Goal: Information Seeking & Learning: Learn about a topic

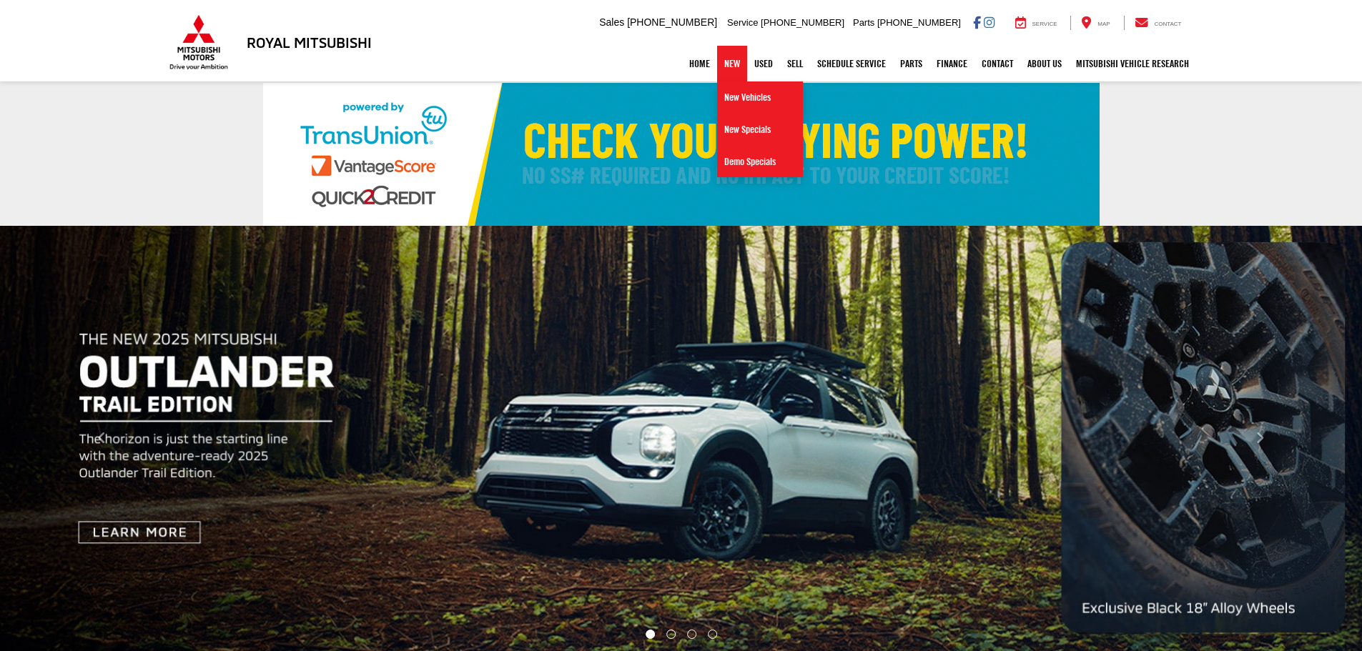
click at [727, 64] on link "New" at bounding box center [732, 64] width 30 height 36
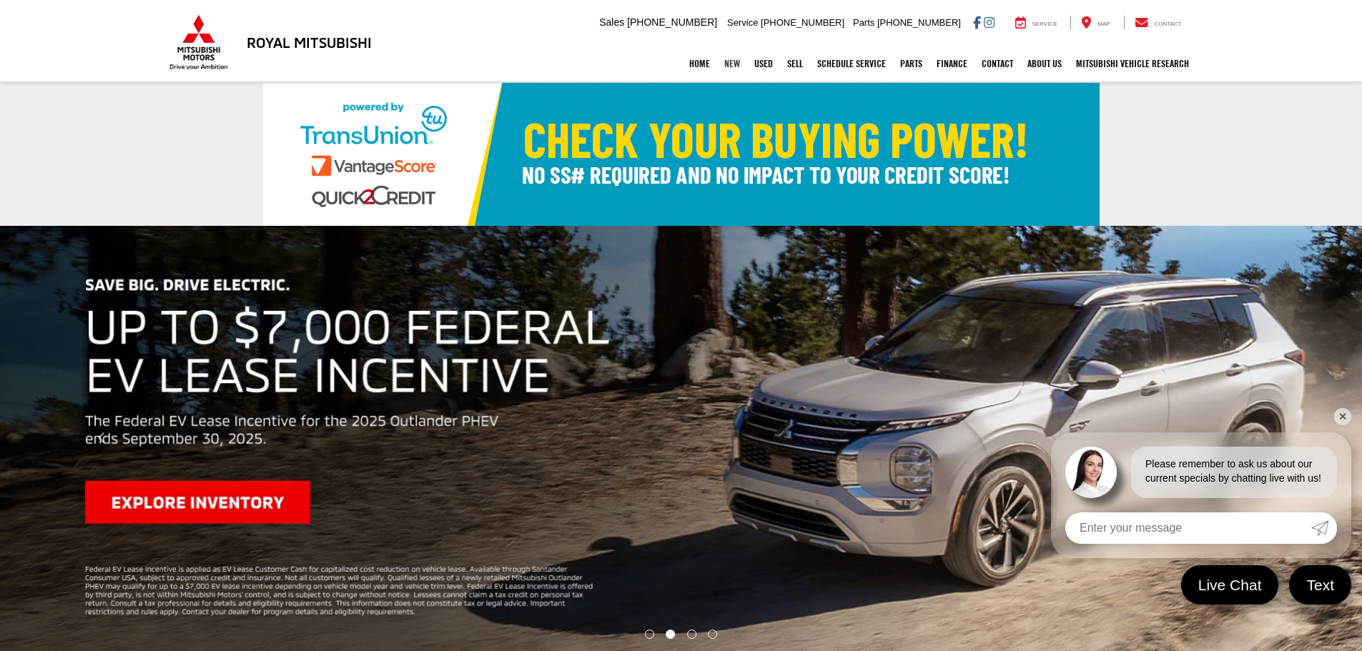
click at [723, 66] on link "New" at bounding box center [732, 64] width 30 height 36
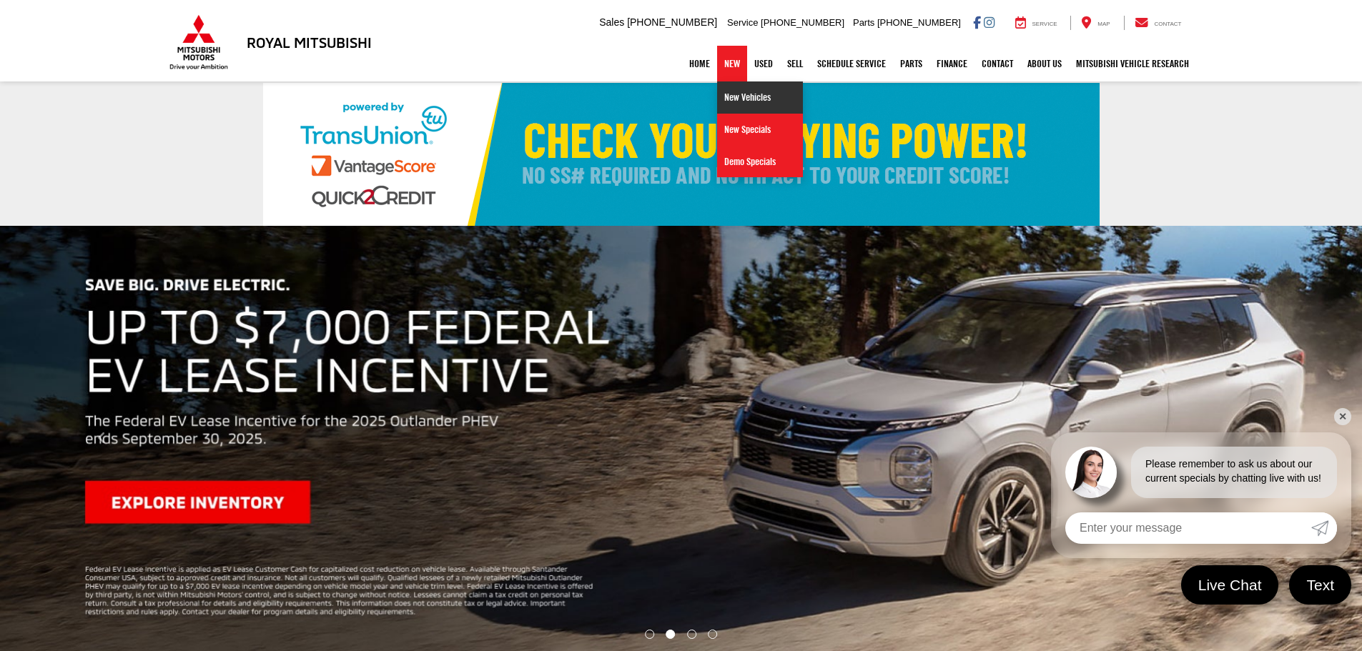
click at [739, 104] on link "New Vehicles" at bounding box center [760, 98] width 86 height 32
click at [731, 97] on link "New Vehicles" at bounding box center [760, 98] width 86 height 32
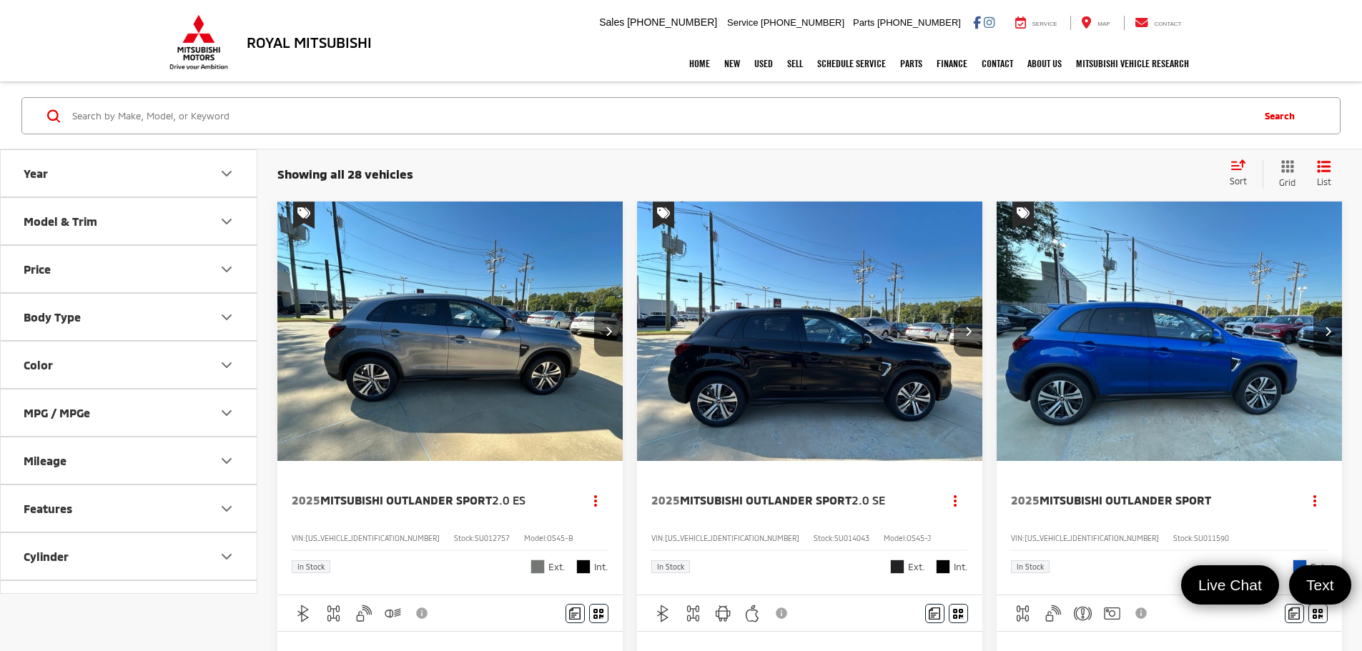
click at [222, 220] on icon "Model & Trim" at bounding box center [226, 221] width 17 height 17
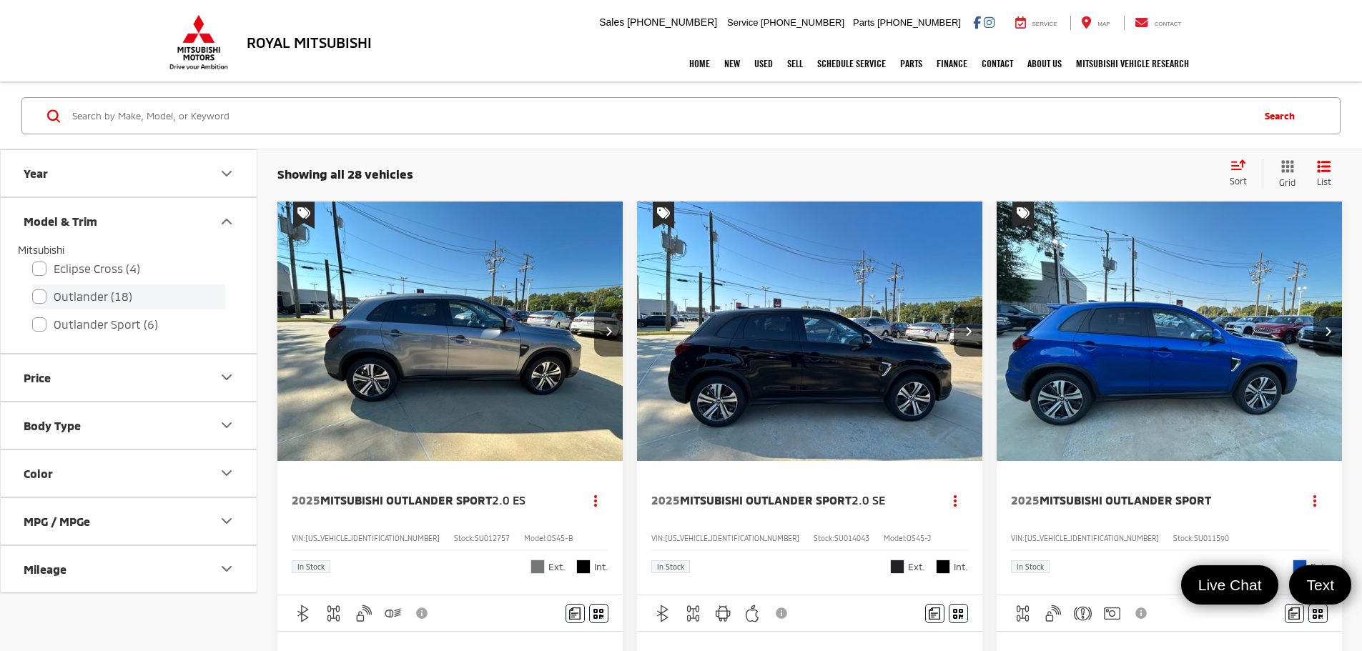
click at [55, 297] on label "Outlander (18)" at bounding box center [128, 297] width 193 height 25
click at [33, 288] on input "Outlander (18)" at bounding box center [32, 287] width 1 height 1
checkbox input "true"
